Goal: Complete application form: Complete application form

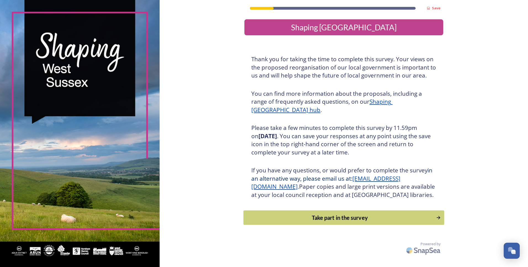
click at [270, 221] on button "Take part in the survey" at bounding box center [344, 218] width 201 height 15
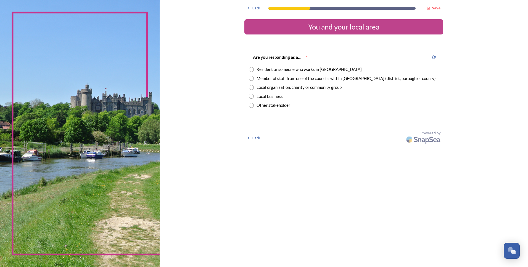
click at [250, 78] on input "radio" at bounding box center [251, 78] width 5 height 5
radio input "true"
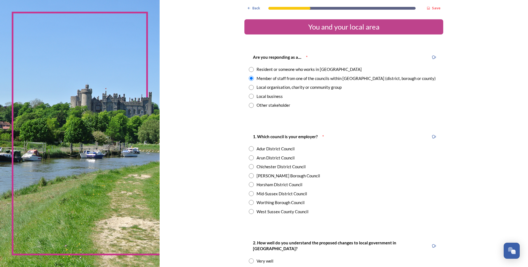
scroll to position [37, 0]
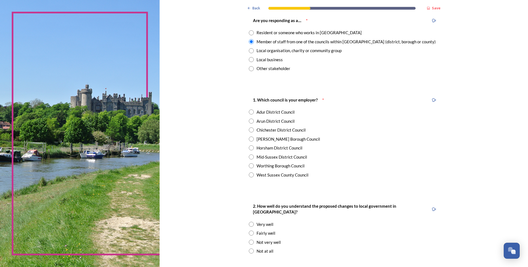
click at [249, 138] on input "radio" at bounding box center [251, 139] width 5 height 5
radio input "true"
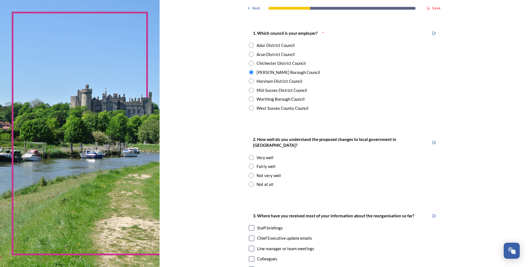
scroll to position [147, 0]
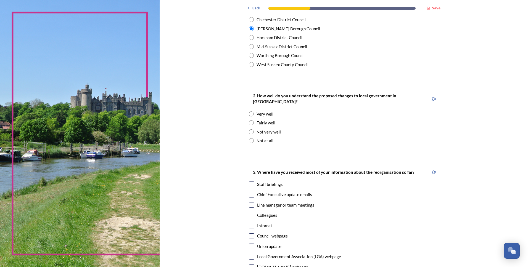
click at [249, 130] on input "radio" at bounding box center [251, 132] width 5 height 5
radio input "true"
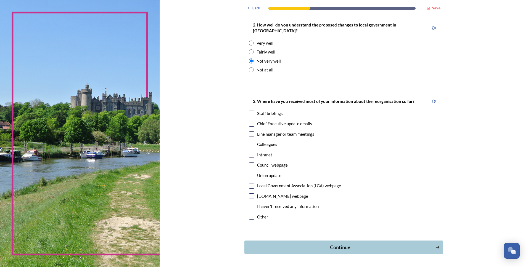
scroll to position [221, 0]
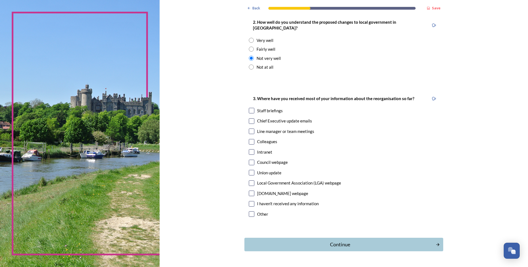
click at [249, 118] on input "checkbox" at bounding box center [252, 121] width 6 height 6
checkbox input "true"
click at [250, 212] on input "checkbox" at bounding box center [252, 215] width 6 height 6
checkbox input "true"
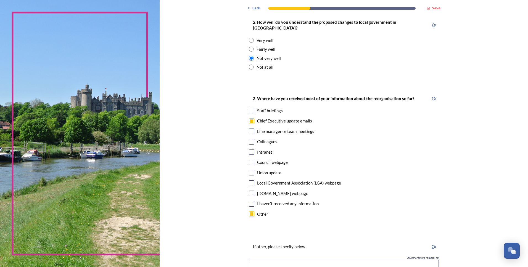
scroll to position [258, 0]
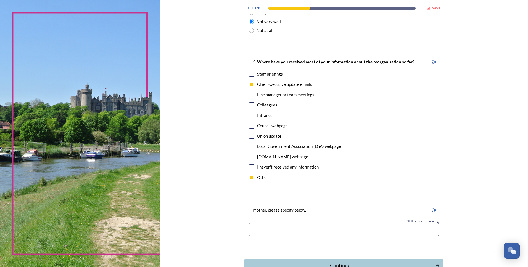
click at [255, 223] on input at bounding box center [344, 229] width 190 height 13
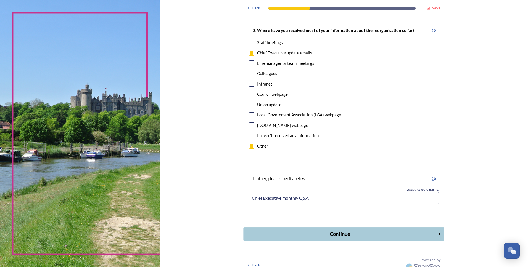
type input "Chief Executive monthly Q&A"
click at [273, 231] on div "Continue" at bounding box center [340, 234] width 187 height 7
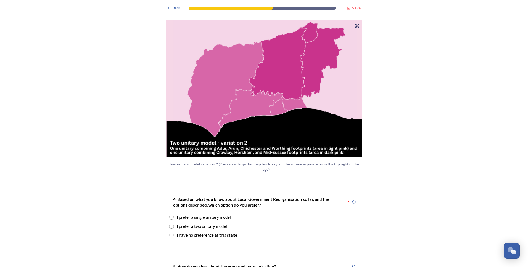
scroll to position [589, 0]
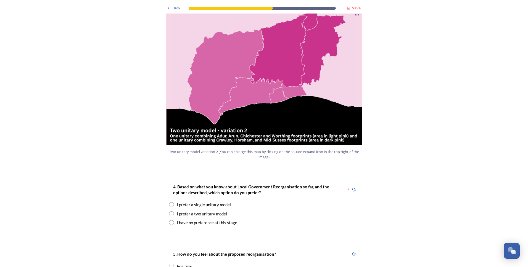
click at [170, 212] on input "radio" at bounding box center [171, 214] width 5 height 5
radio input "true"
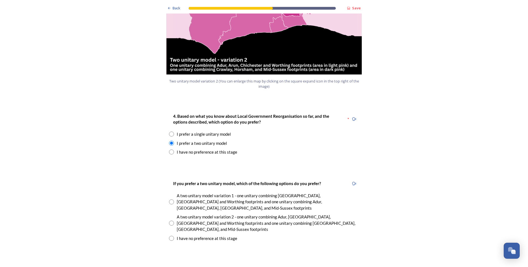
scroll to position [663, 0]
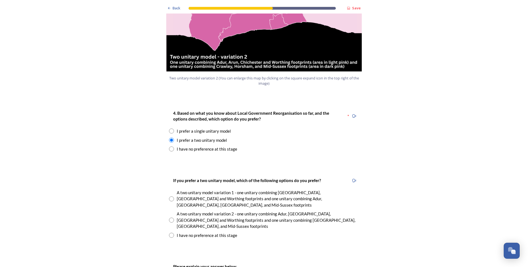
click at [169, 147] on input "radio" at bounding box center [171, 149] width 5 height 5
radio input "true"
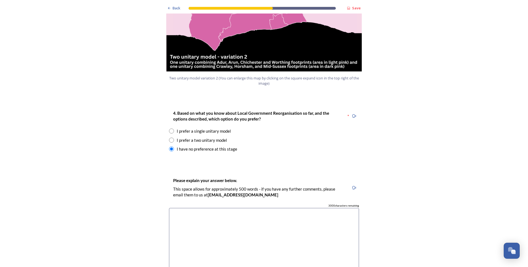
click at [170, 138] on input "radio" at bounding box center [171, 140] width 5 height 5
radio input "true"
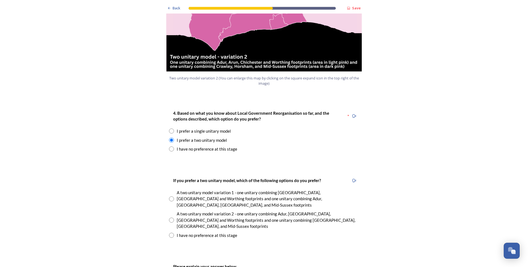
scroll to position [699, 0]
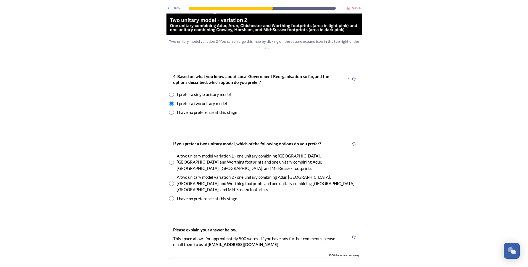
click at [169, 196] on input "radio" at bounding box center [171, 198] width 5 height 5
radio input "true"
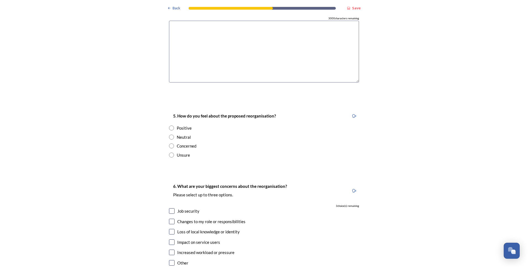
scroll to position [957, 0]
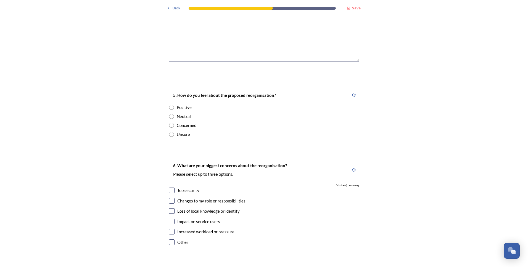
click at [170, 114] on input "radio" at bounding box center [171, 116] width 5 height 5
radio input "true"
click at [170, 123] on input "radio" at bounding box center [171, 125] width 5 height 5
radio input "true"
click at [170, 114] on input "radio" at bounding box center [171, 116] width 5 height 5
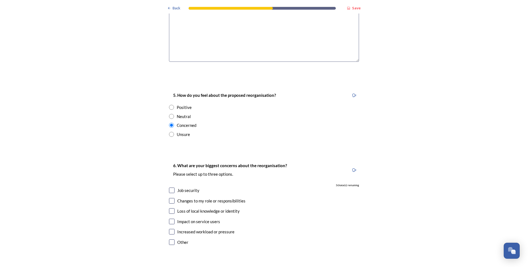
radio input "true"
click at [169, 123] on input "radio" at bounding box center [171, 125] width 5 height 5
radio input "true"
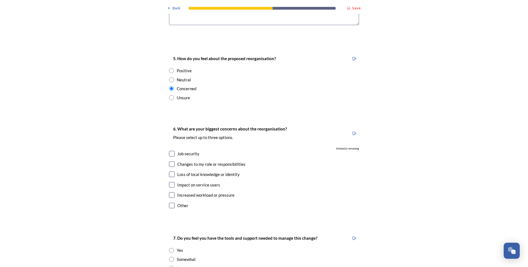
scroll to position [1031, 0]
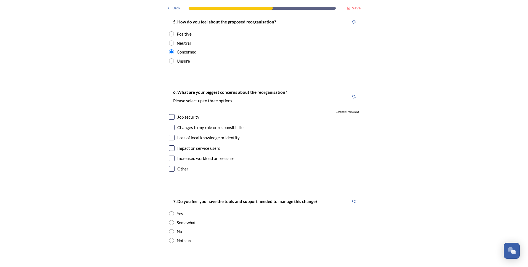
click at [170, 114] on input "checkbox" at bounding box center [172, 117] width 6 height 6
checkbox input "true"
click at [170, 125] on div "Changes to my role or responsibilities" at bounding box center [264, 128] width 190 height 6
checkbox input "true"
click at [169, 135] on input "checkbox" at bounding box center [172, 138] width 6 height 6
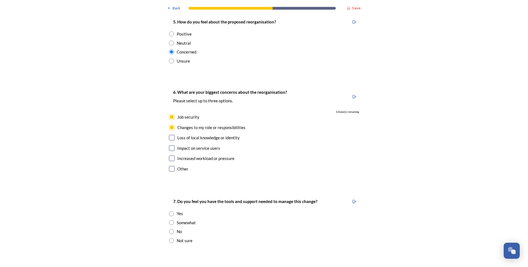
checkbox input "true"
click at [169, 146] on input "checkbox" at bounding box center [172, 149] width 6 height 6
click at [170, 146] on input "checkbox" at bounding box center [172, 149] width 6 height 6
checkbox input "false"
click at [170, 135] on input "checkbox" at bounding box center [172, 138] width 6 height 6
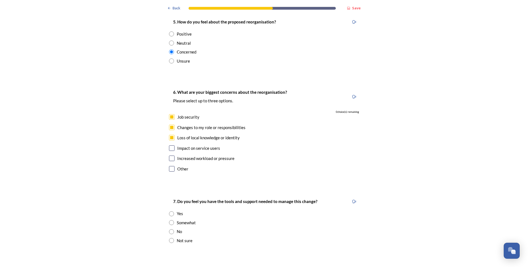
checkbox input "false"
click at [169, 146] on input "checkbox" at bounding box center [172, 149] width 6 height 6
click at [170, 146] on input "checkbox" at bounding box center [172, 149] width 6 height 6
checkbox input "true"
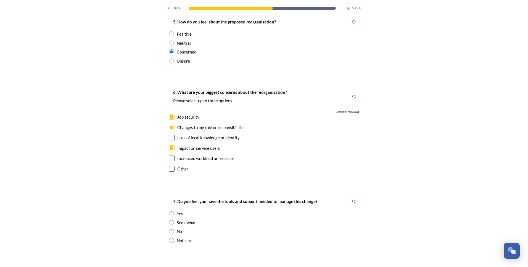
click at [170, 156] on input "checkbox" at bounding box center [172, 159] width 6 height 6
checkbox input "false"
click at [170, 146] on input "checkbox" at bounding box center [172, 149] width 6 height 6
click at [169, 146] on input "checkbox" at bounding box center [172, 149] width 6 height 6
checkbox input "true"
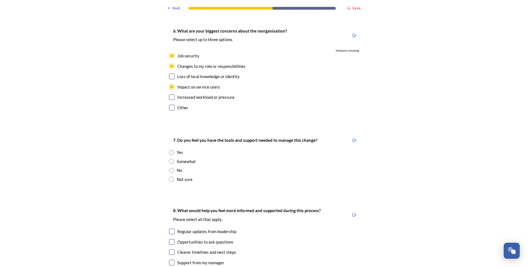
scroll to position [1105, 0]
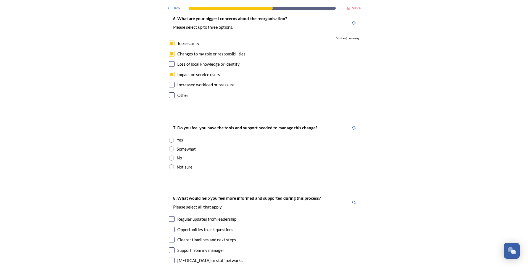
click at [171, 165] on input "radio" at bounding box center [171, 167] width 5 height 5
radio input "true"
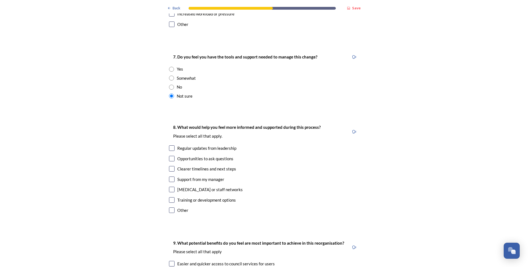
scroll to position [1178, 0]
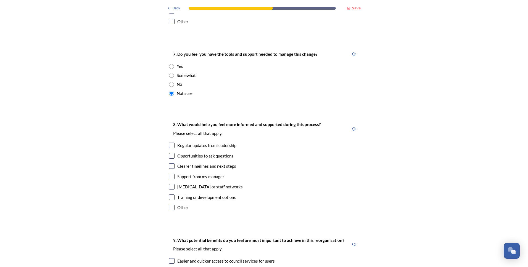
click at [169, 143] on input "checkbox" at bounding box center [172, 146] width 6 height 6
checkbox input "true"
click at [169, 153] on input "checkbox" at bounding box center [172, 156] width 6 height 6
checkbox input "true"
click at [169, 163] on input "checkbox" at bounding box center [172, 166] width 6 height 6
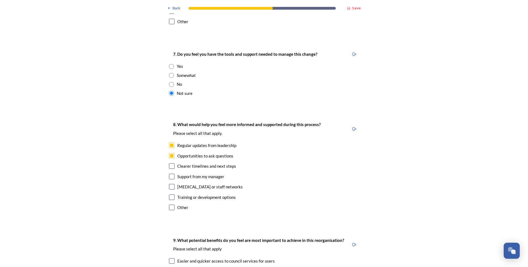
checkbox input "true"
click at [170, 174] on input "checkbox" at bounding box center [172, 177] width 6 height 6
checkbox input "true"
click at [169, 184] on input "checkbox" at bounding box center [172, 187] width 6 height 6
checkbox input "true"
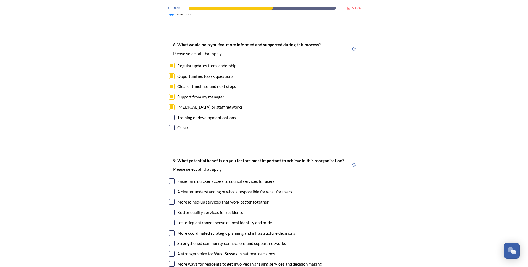
scroll to position [1325, 0]
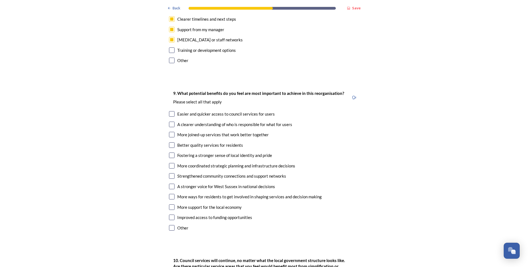
click at [170, 122] on input "checkbox" at bounding box center [172, 125] width 6 height 6
checkbox input "true"
click at [169, 132] on input "checkbox" at bounding box center [172, 135] width 6 height 6
checkbox input "true"
click at [169, 142] on input "checkbox" at bounding box center [172, 145] width 6 height 6
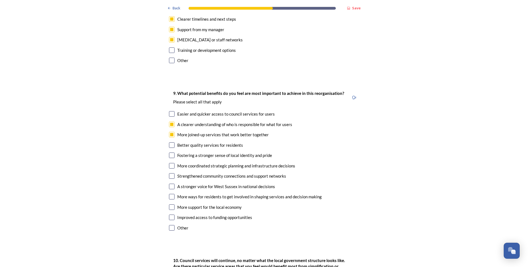
checkbox input "true"
click at [169, 153] on input "checkbox" at bounding box center [172, 156] width 6 height 6
checkbox input "true"
click at [169, 163] on input "checkbox" at bounding box center [172, 166] width 6 height 6
checkbox input "true"
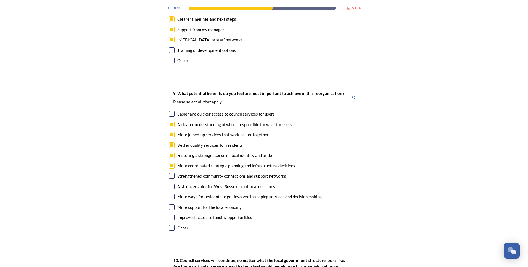
click at [170, 173] on input "checkbox" at bounding box center [172, 176] width 6 height 6
checkbox input "true"
click at [169, 184] on input "checkbox" at bounding box center [172, 187] width 6 height 6
checkbox input "true"
click at [169, 205] on input "checkbox" at bounding box center [172, 208] width 6 height 6
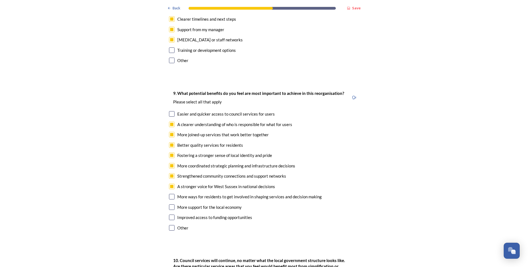
checkbox input "true"
click at [169, 215] on input "checkbox" at bounding box center [172, 218] width 6 height 6
checkbox input "true"
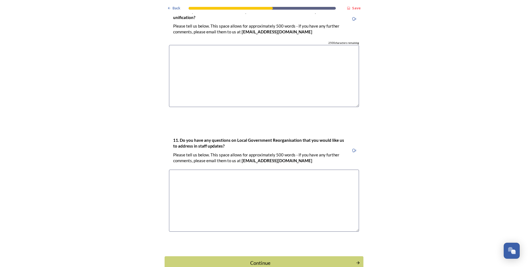
scroll to position [1587, 0]
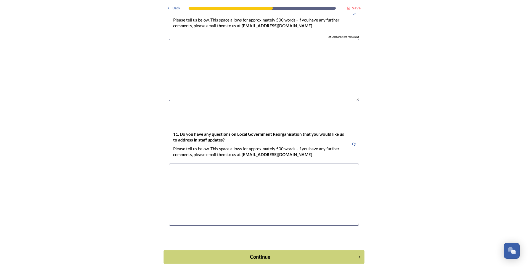
click at [195, 253] on div "Continue" at bounding box center [260, 256] width 187 height 7
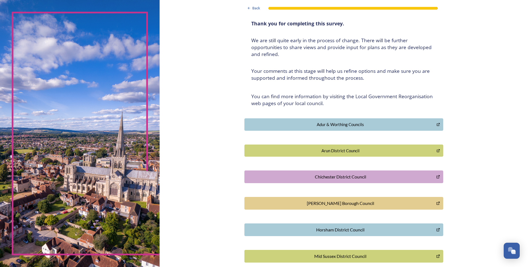
scroll to position [0, 0]
